Goal: Navigation & Orientation: Find specific page/section

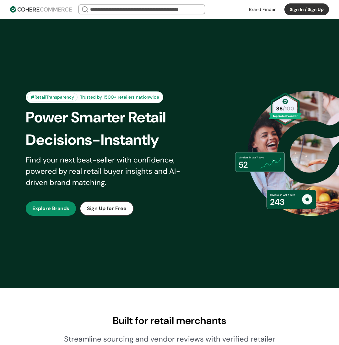
click at [209, 63] on div "#RetailTransparency Trusted by 1500+ retailers nationwide Power Smarter Retail …" at bounding box center [169, 153] width 318 height 238
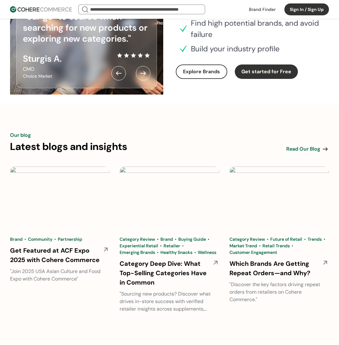
scroll to position [2215, 0]
